Goal: Task Accomplishment & Management: Use online tool/utility

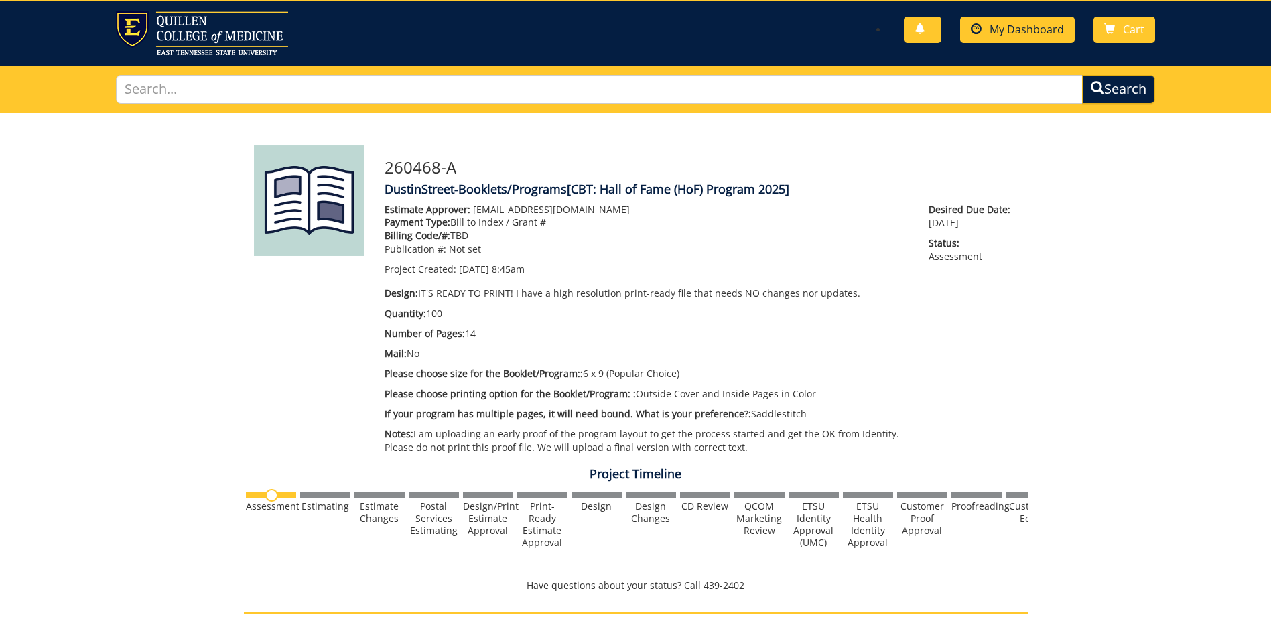
scroll to position [510, 0]
click at [1024, 35] on span "My Dashboard" at bounding box center [1027, 29] width 74 height 15
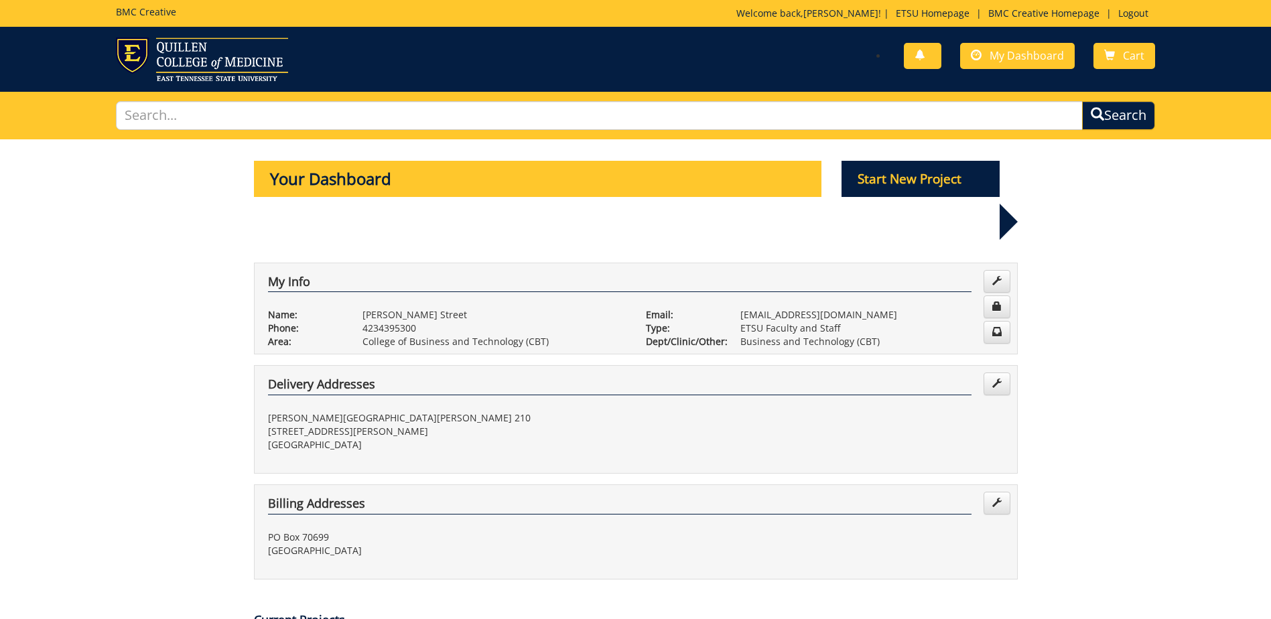
scroll to position [402, 0]
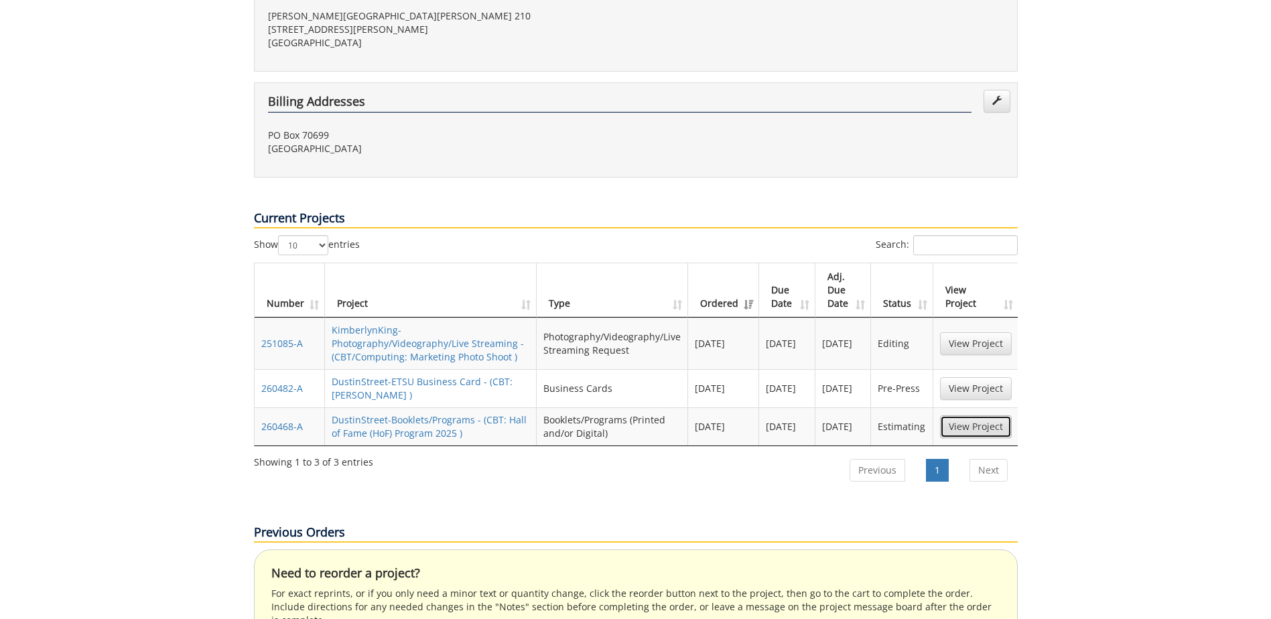
click at [977, 415] on link "View Project" at bounding box center [976, 426] width 72 height 23
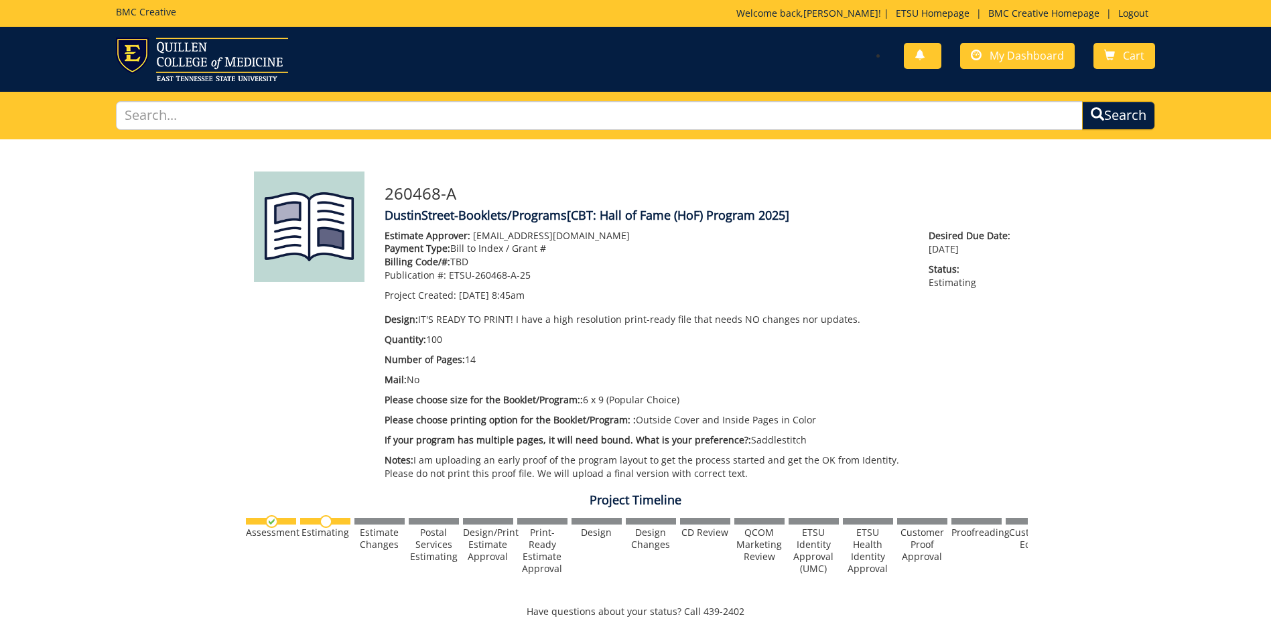
scroll to position [402, 0]
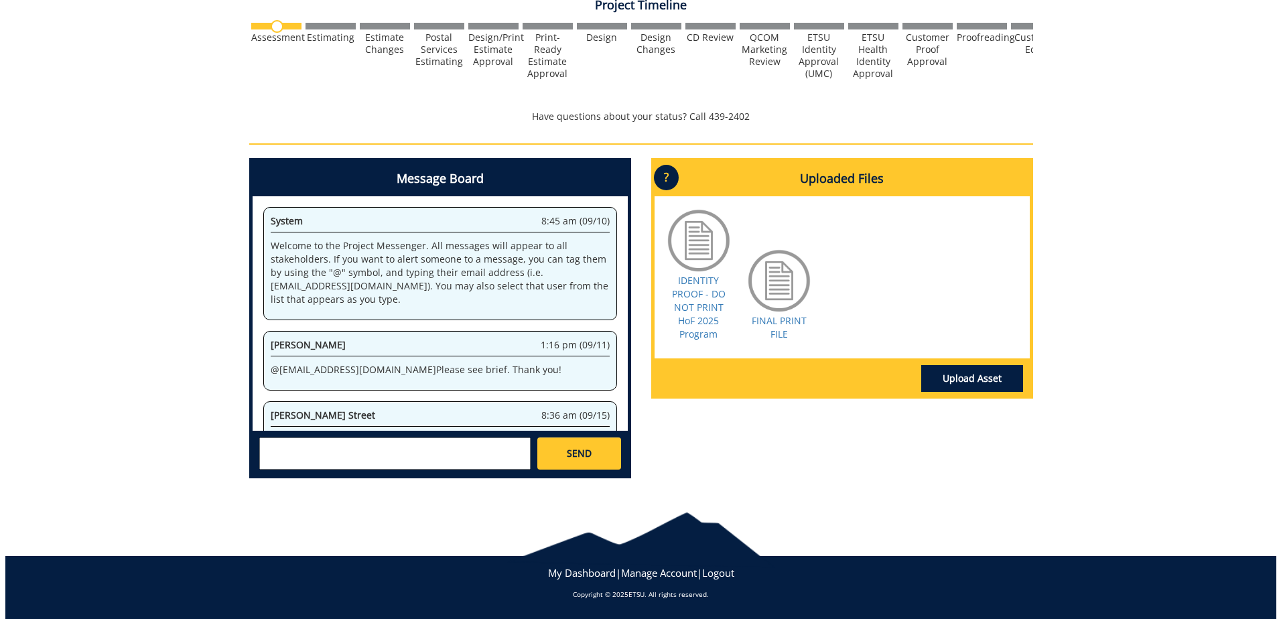
scroll to position [53270, 0]
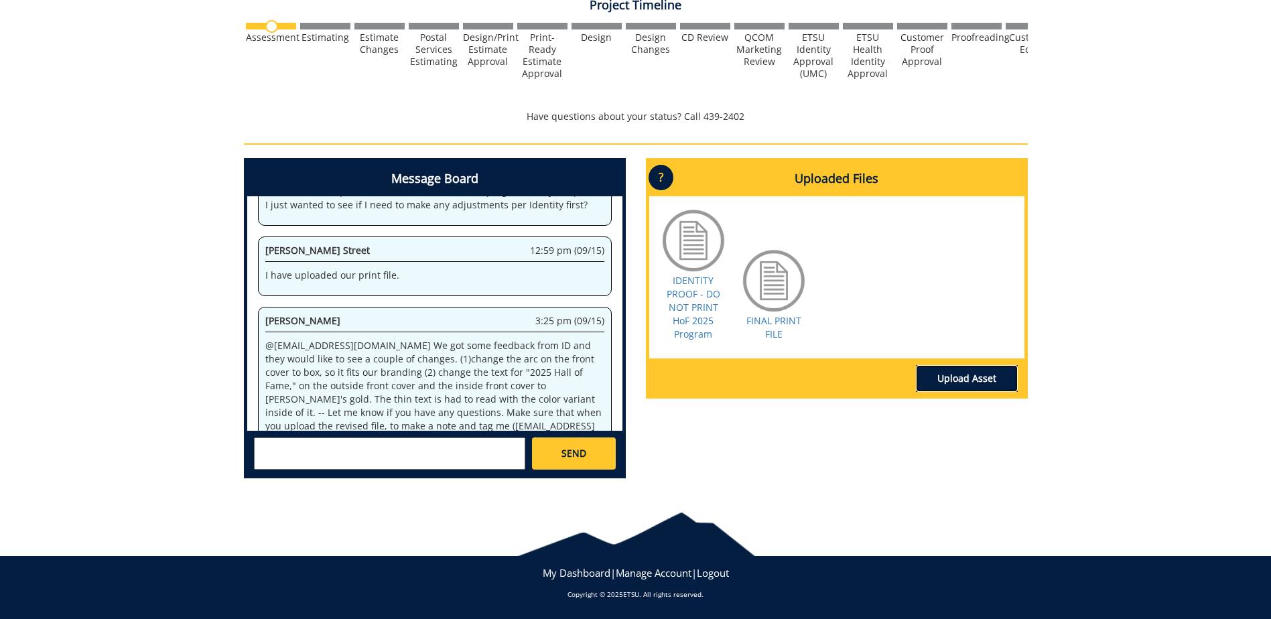
click at [943, 378] on link "Upload Asset" at bounding box center [967, 378] width 102 height 27
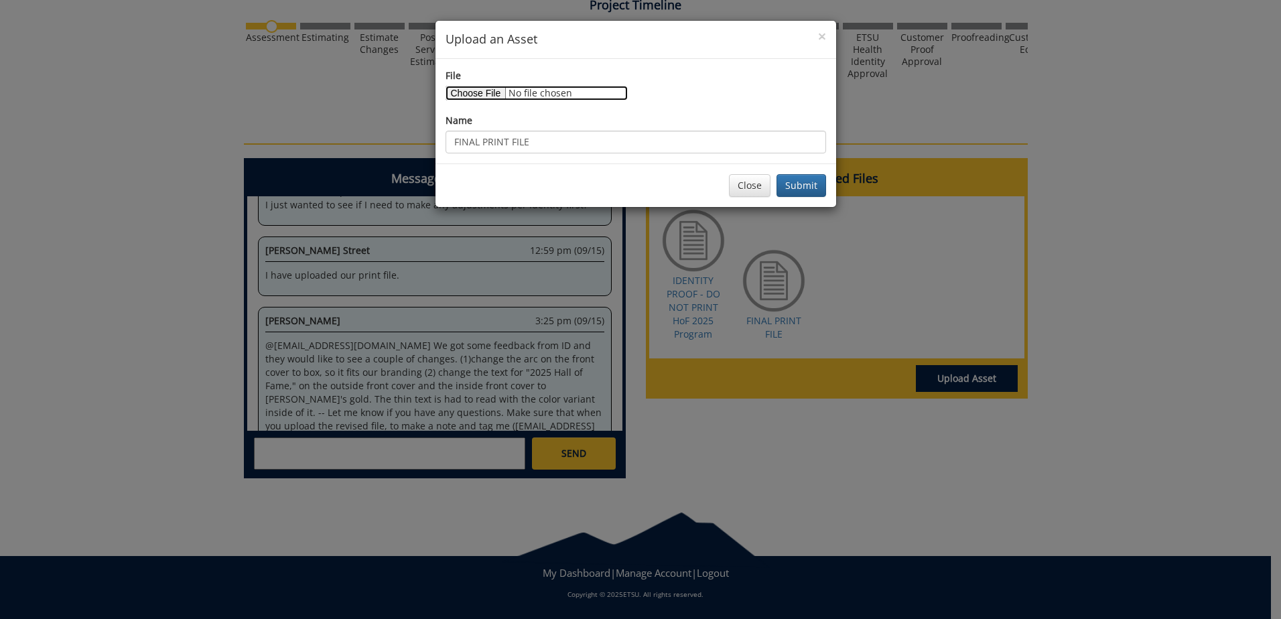
click at [495, 96] on input "File" at bounding box center [537, 93] width 182 height 15
type input "C:\fakepath\CORRECTED - V3 FINAL PRINT FILE HoF 2025 Program.pdf"
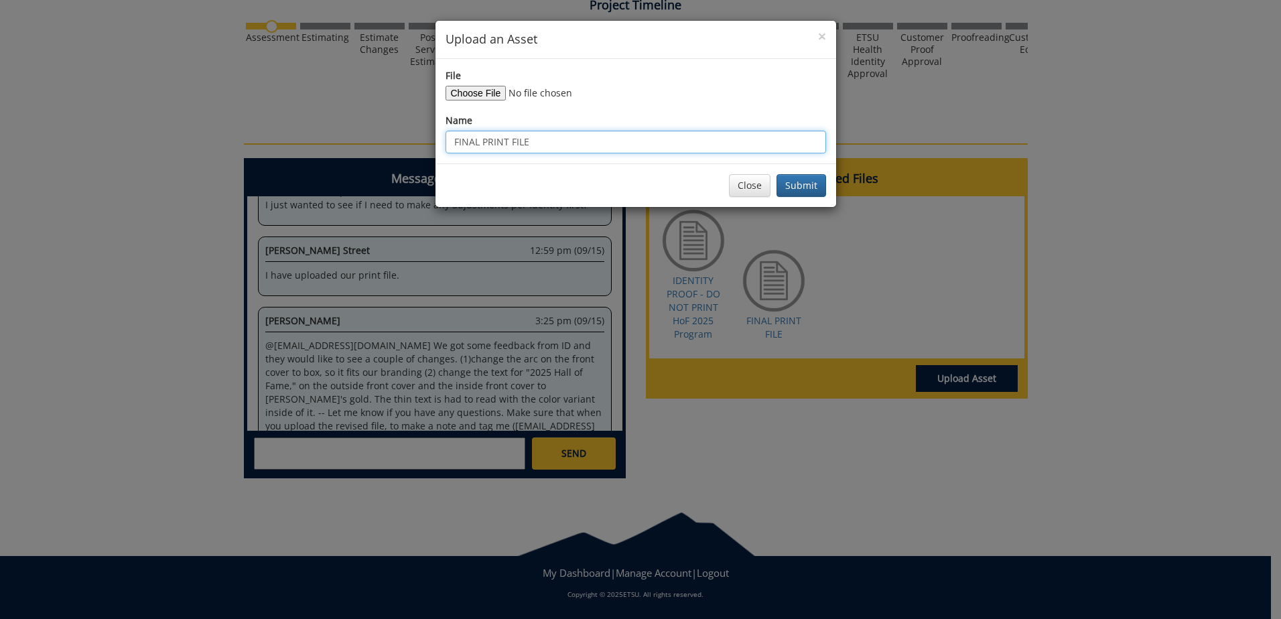
click at [488, 147] on input "FINAL PRINT FILE" at bounding box center [636, 142] width 381 height 23
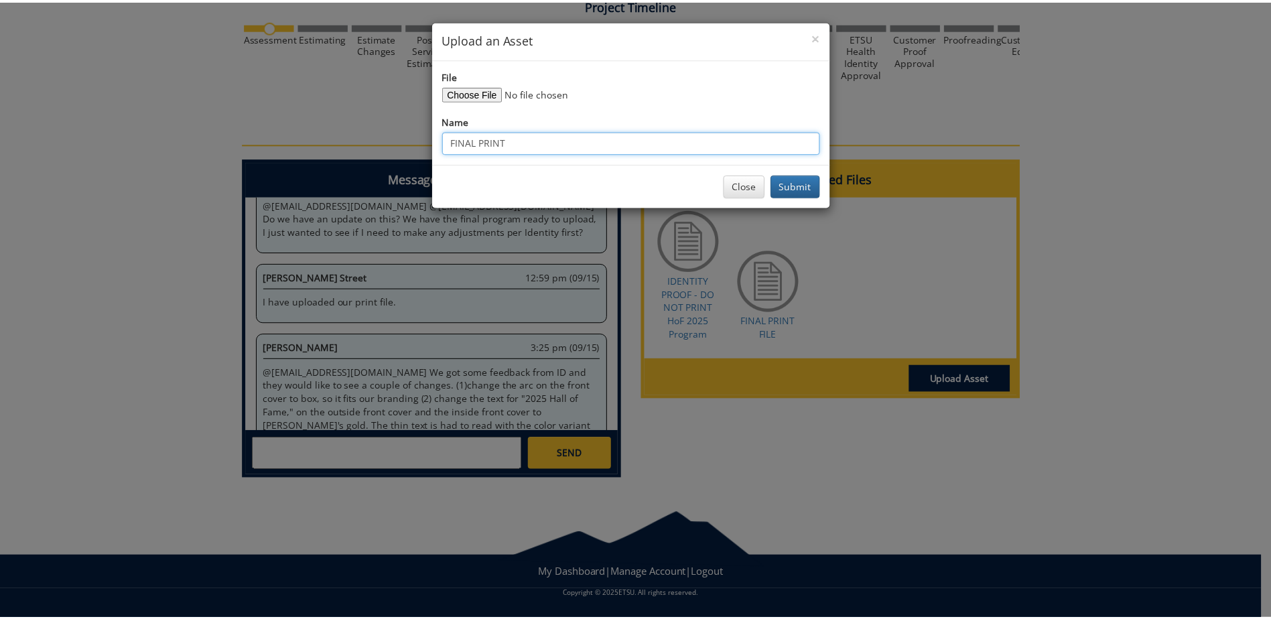
scroll to position [55320, 0]
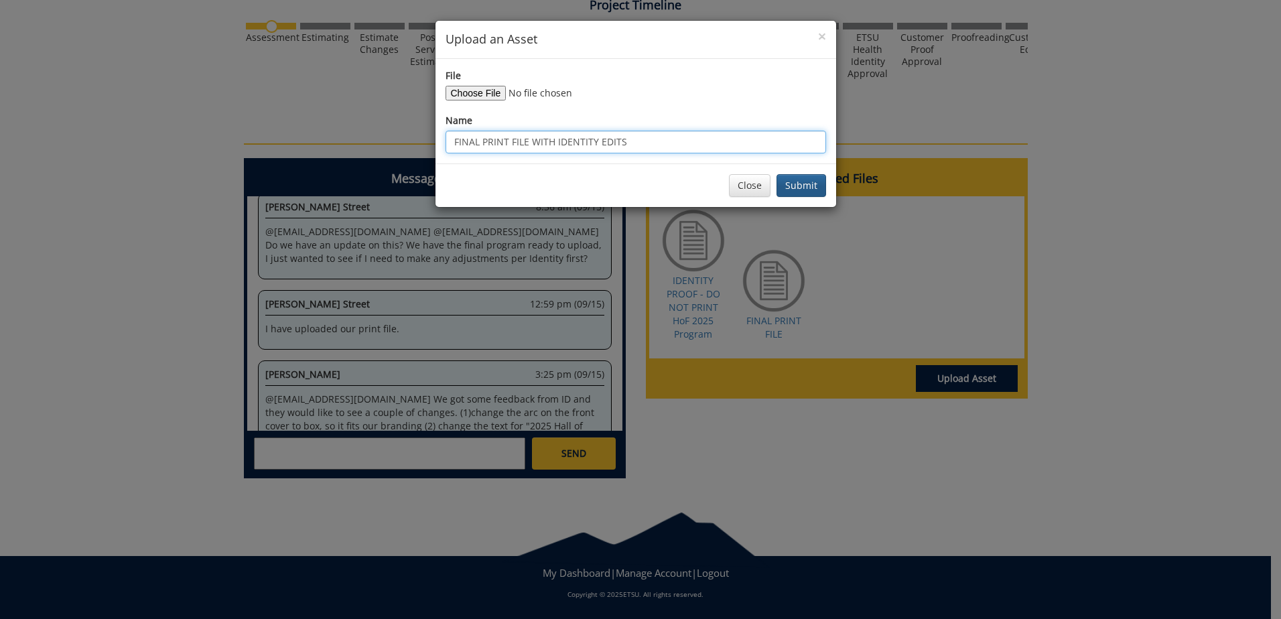
type input "FINAL PRINT FILE WITH IDENTITY EDITS"
click at [782, 182] on button "Submit" at bounding box center [802, 185] width 50 height 23
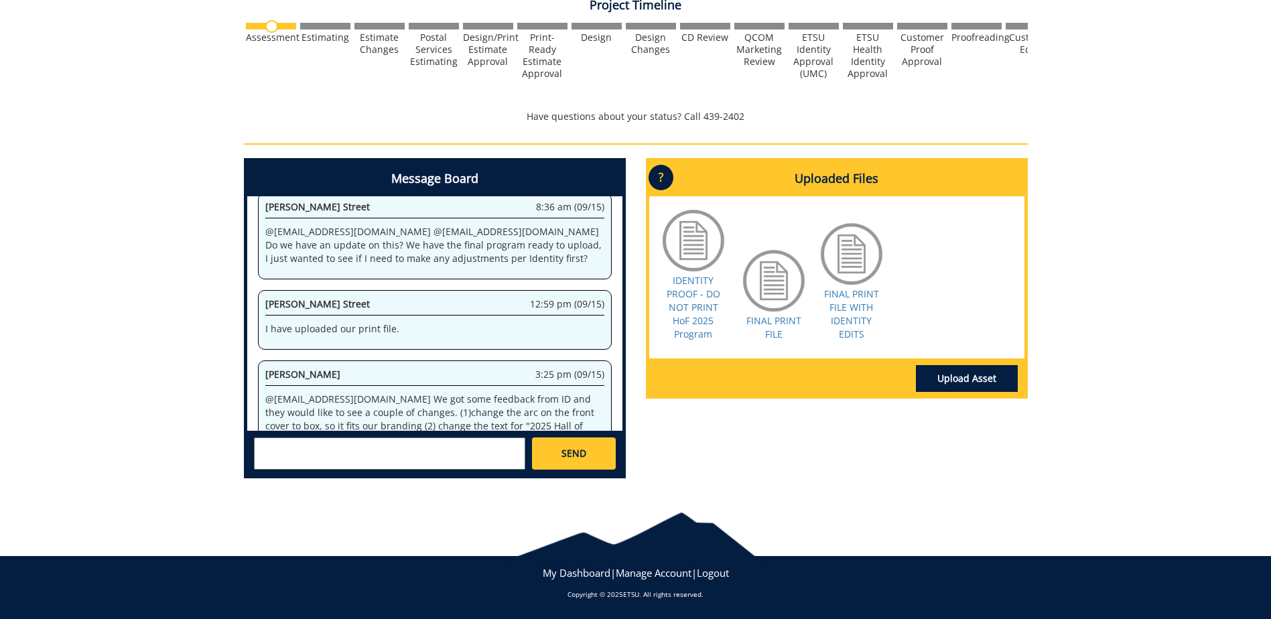
click at [381, 438] on textarea at bounding box center [389, 454] width 271 height 32
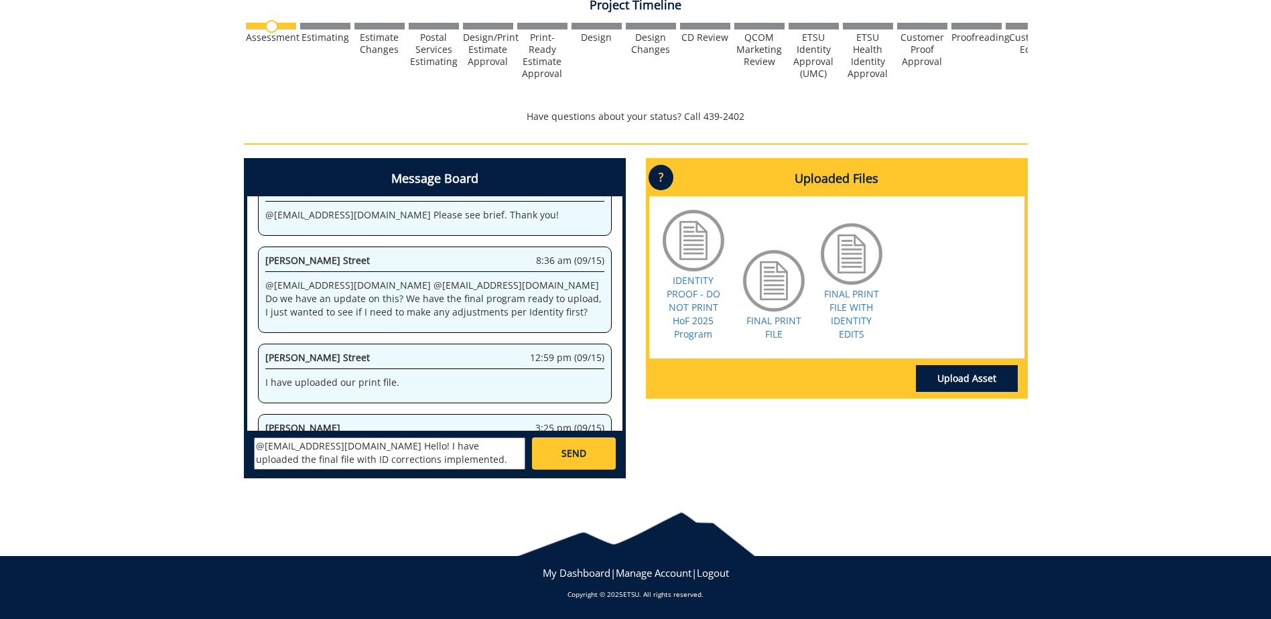
scroll to position [11, 0]
type textarea "@aresam@etsu.edu Hello! I have uploaded the final file with ID corrections impl…"
click at [556, 447] on link "SEND" at bounding box center [573, 454] width 83 height 32
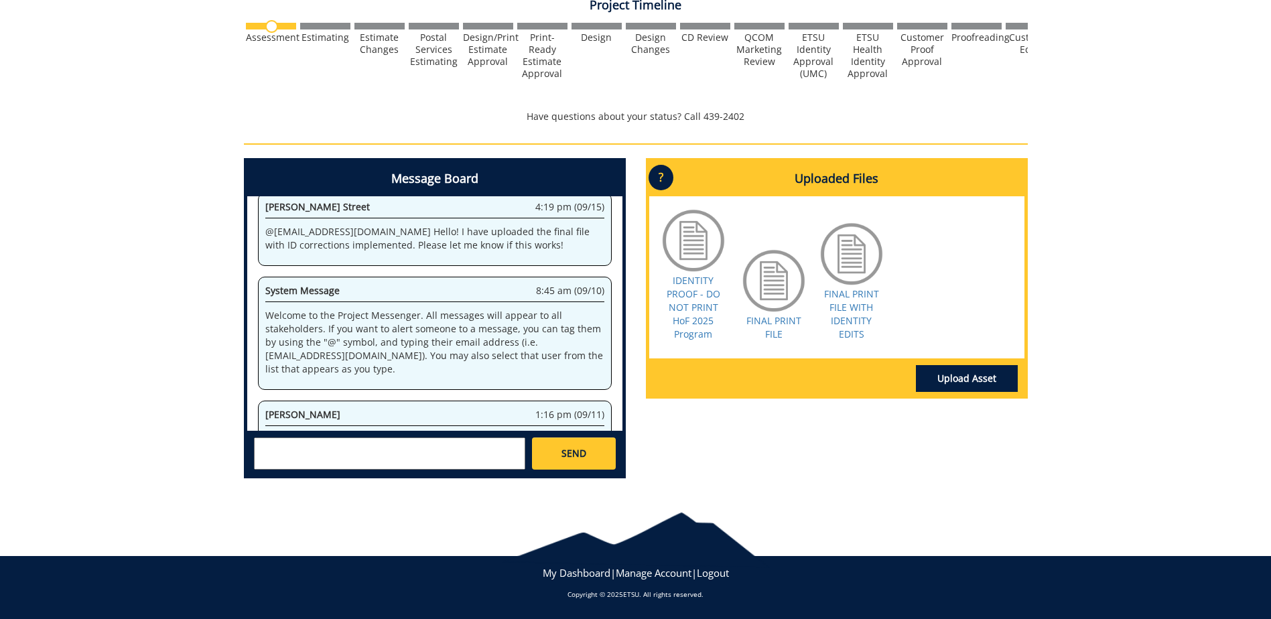
scroll to position [72281, 0]
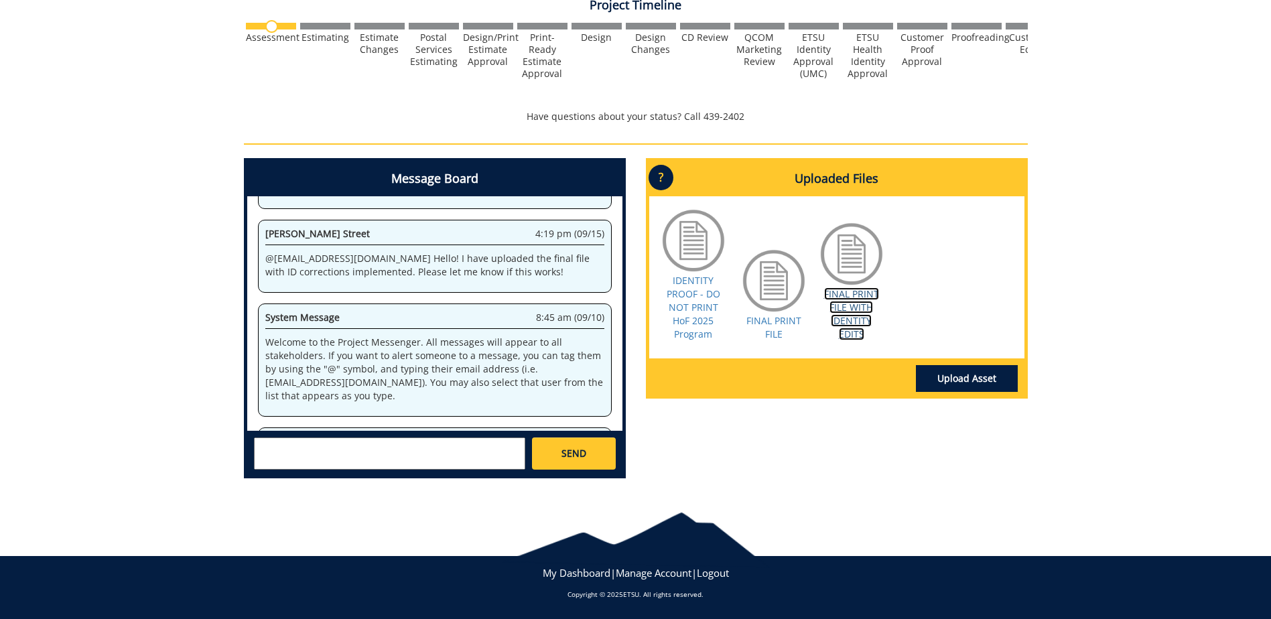
click at [857, 314] on link "FINAL PRINT FILE WITH IDENTITY EDITS" at bounding box center [851, 313] width 55 height 53
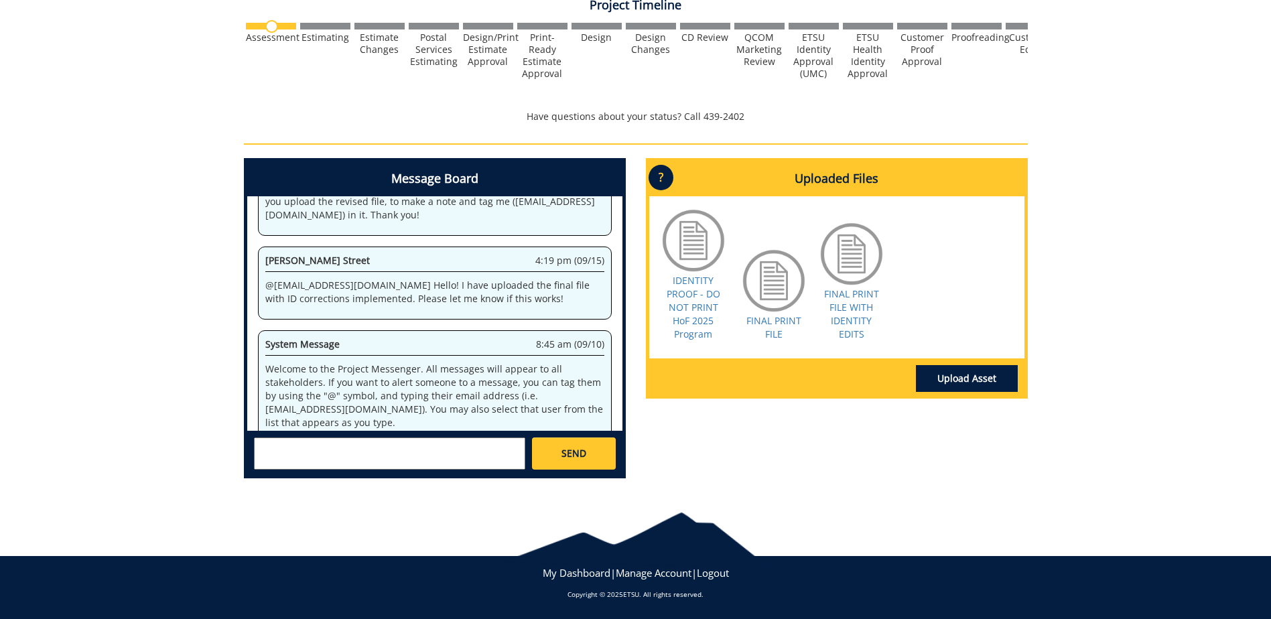
click at [792, 331] on p "FINAL PRINT FILE" at bounding box center [773, 327] width 67 height 27
click at [775, 323] on link "FINAL PRINT FILE" at bounding box center [773, 327] width 55 height 26
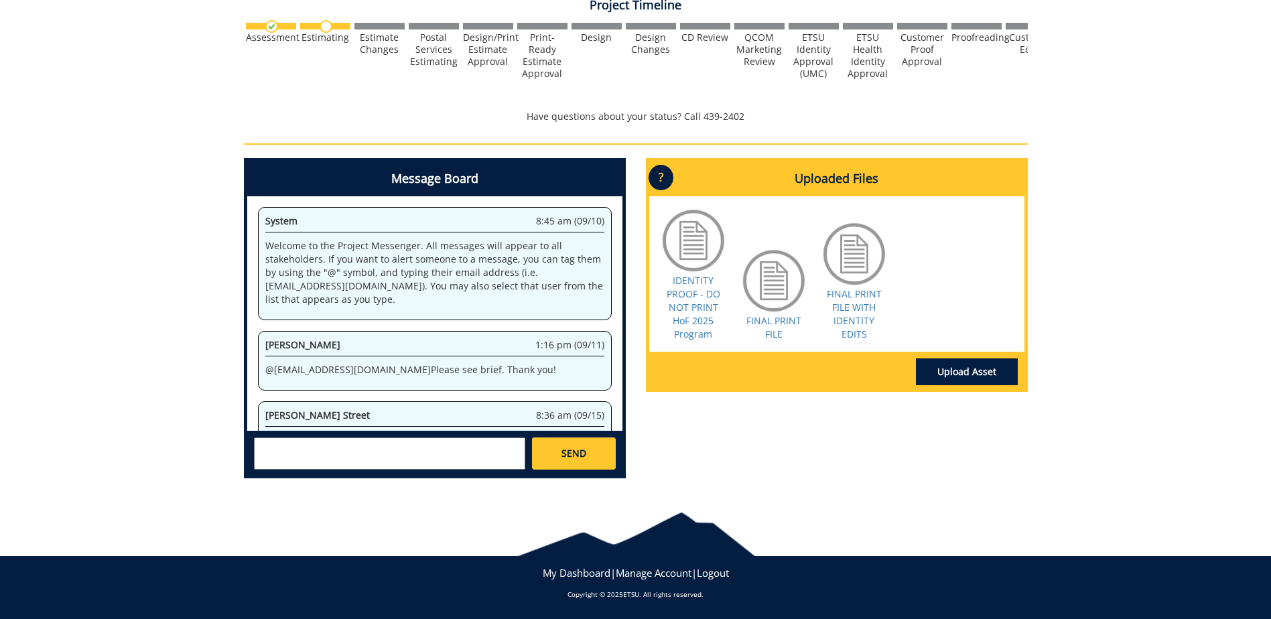
scroll to position [373, 0]
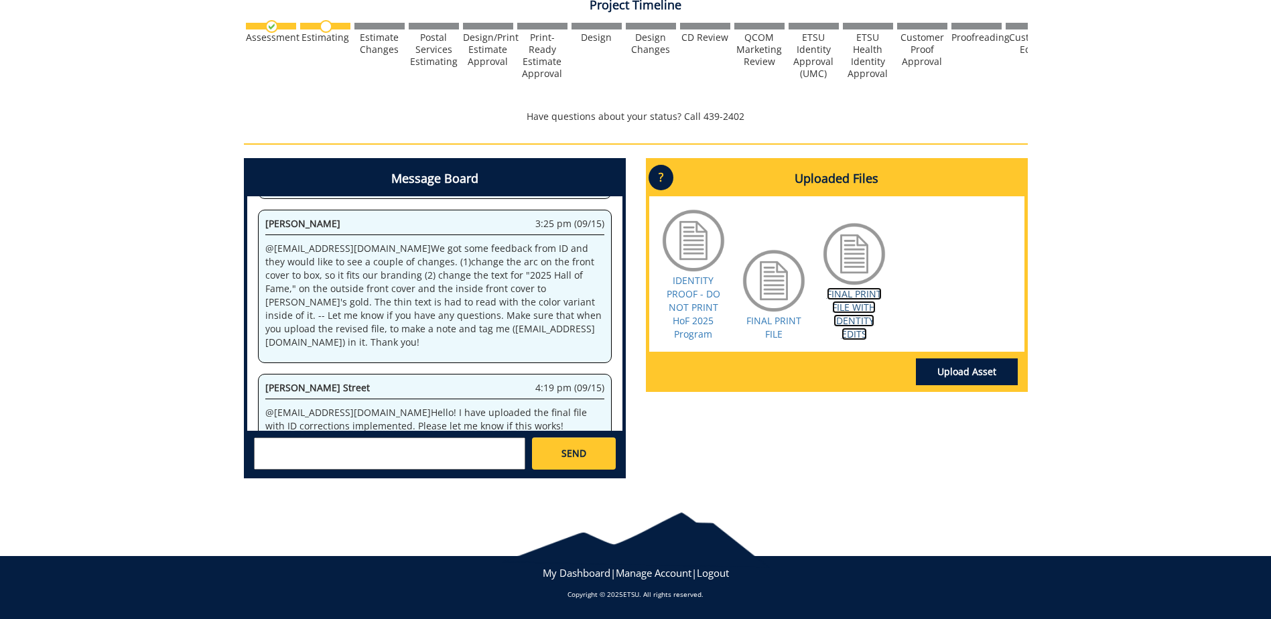
click at [838, 297] on link "FINAL PRINT FILE WITH IDENTITY EDITS" at bounding box center [854, 313] width 55 height 53
click at [421, 458] on textarea at bounding box center [389, 454] width 271 height 32
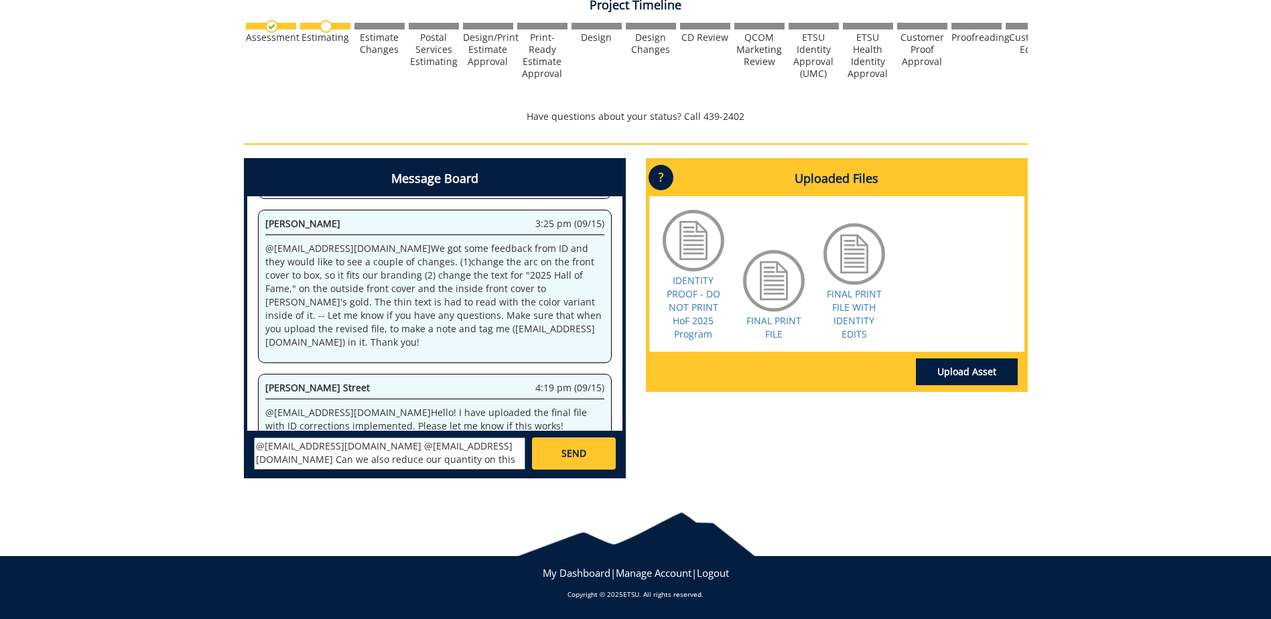
scroll to position [11, 0]
type textarea "@[EMAIL_ADDRESS][DOMAIN_NAME] @[EMAIL_ADDRESS][DOMAIN_NAME] Can we also reduce …"
click at [545, 452] on link "SEND" at bounding box center [573, 454] width 83 height 32
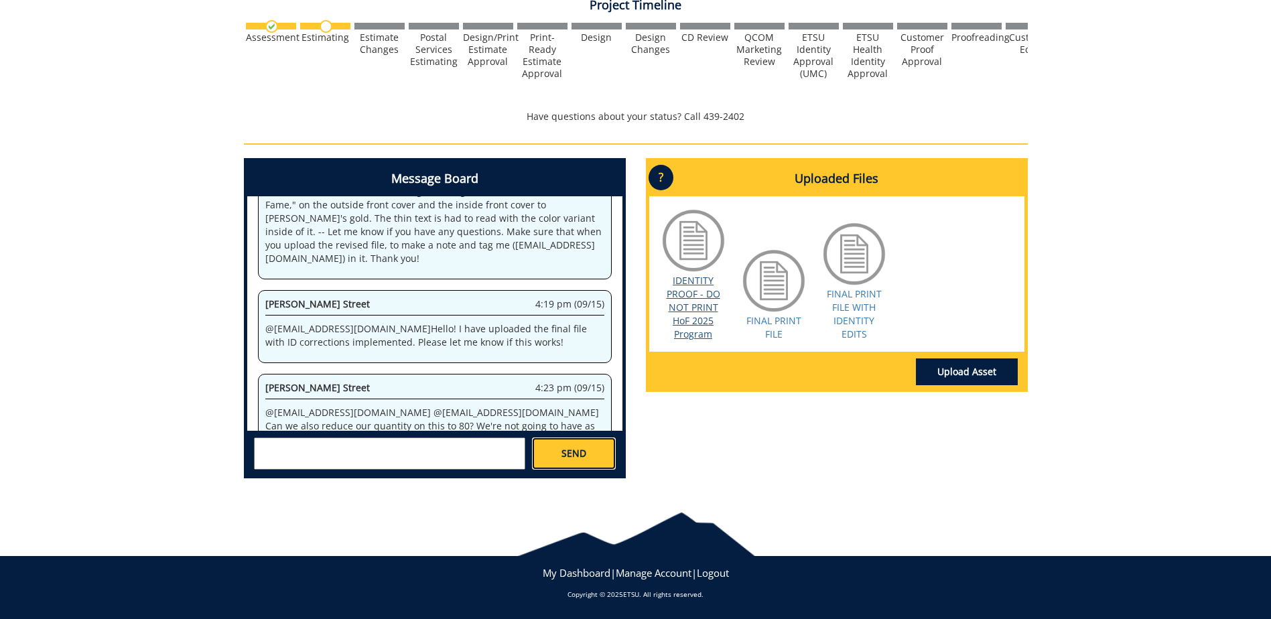
scroll to position [361, 0]
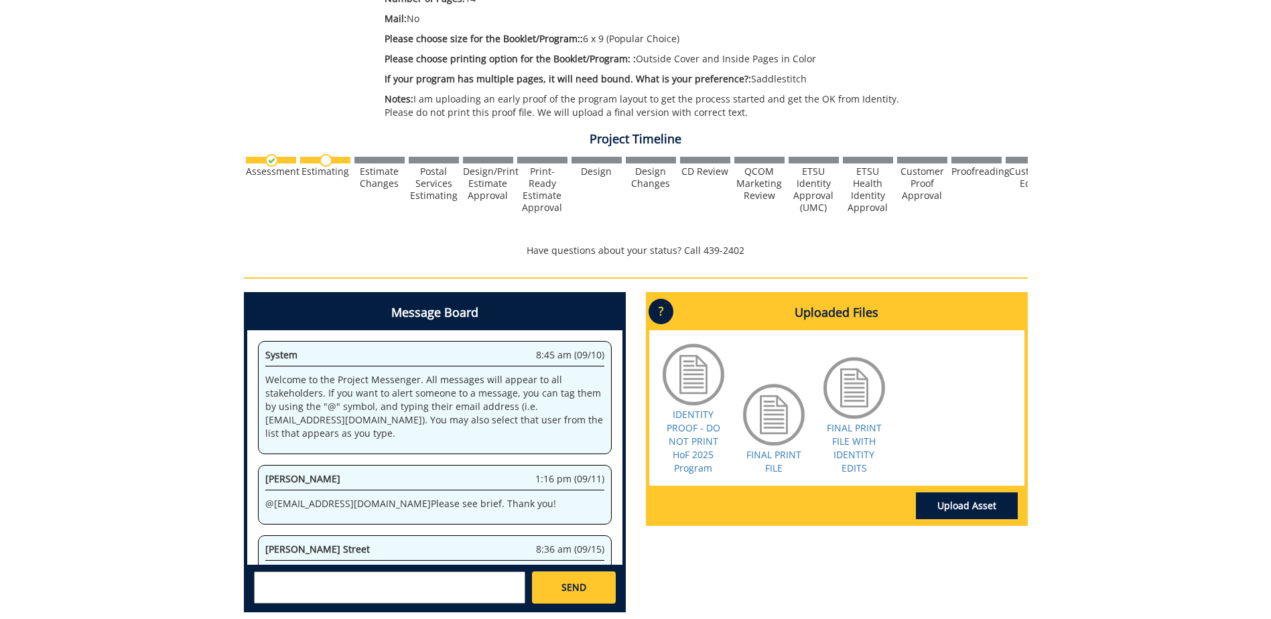
scroll to position [456, 0]
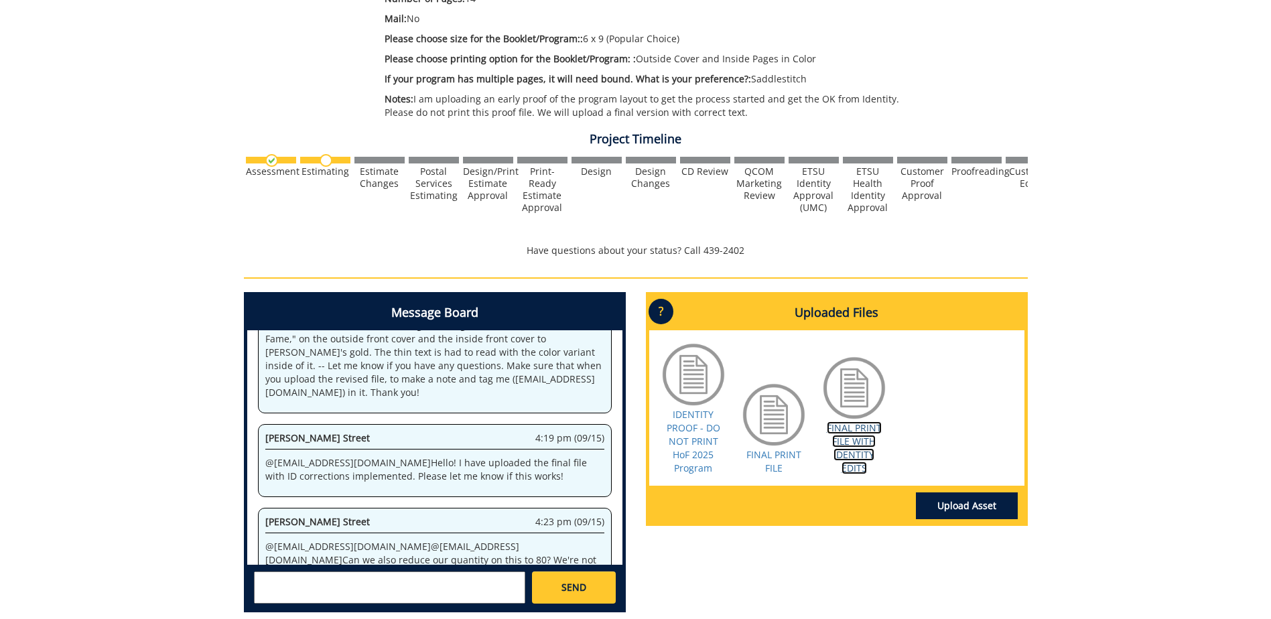
click at [855, 440] on link "FINAL PRINT FILE WITH IDENTITY EDITS" at bounding box center [854, 447] width 55 height 53
